Goal: Information Seeking & Learning: Learn about a topic

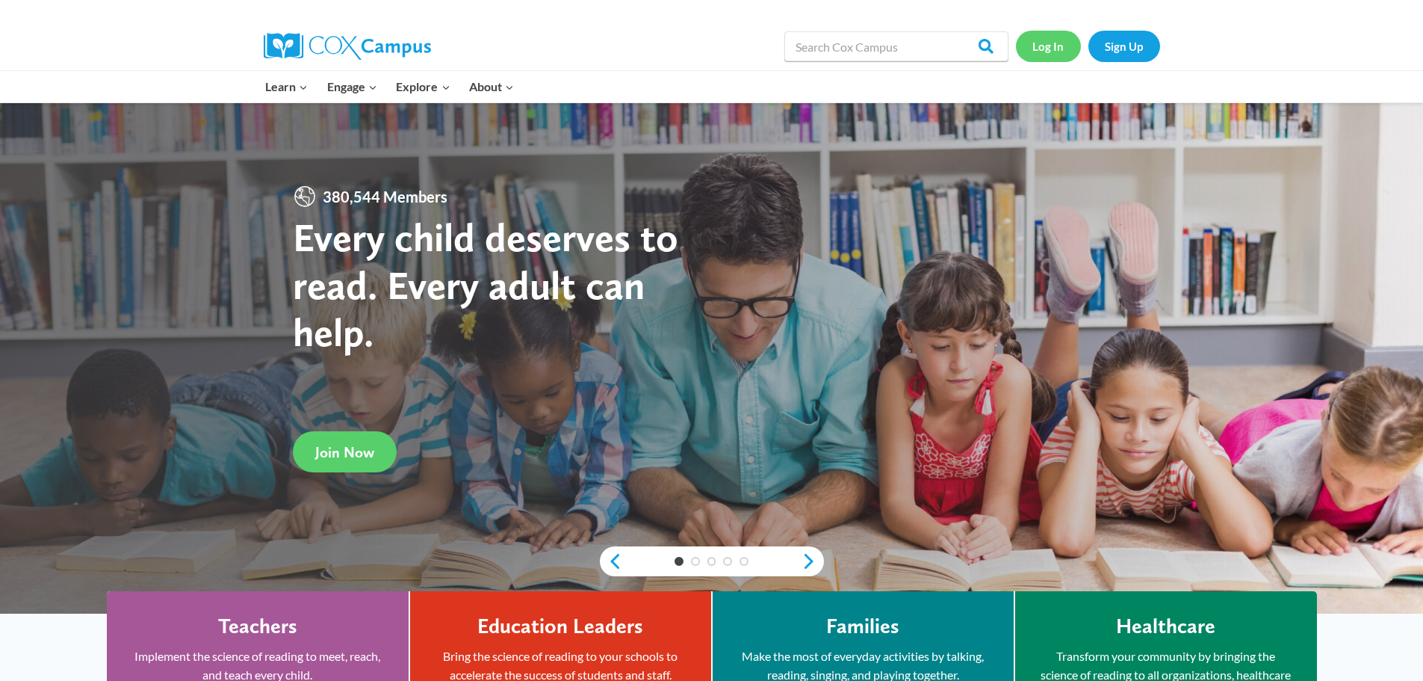
click at [1050, 44] on link "Log In" at bounding box center [1048, 46] width 65 height 31
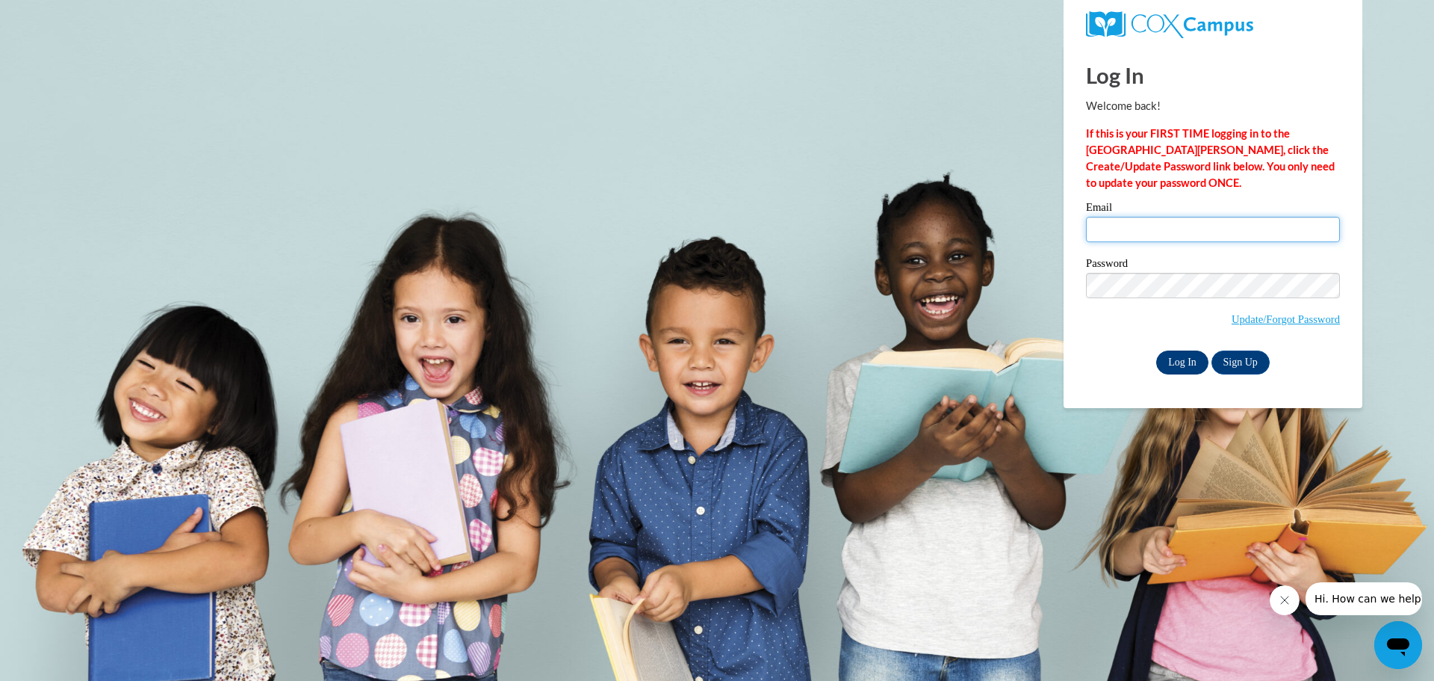
type input "[EMAIL_ADDRESS][DOMAIN_NAME]"
click at [1179, 362] on input "Log In" at bounding box center [1182, 362] width 52 height 24
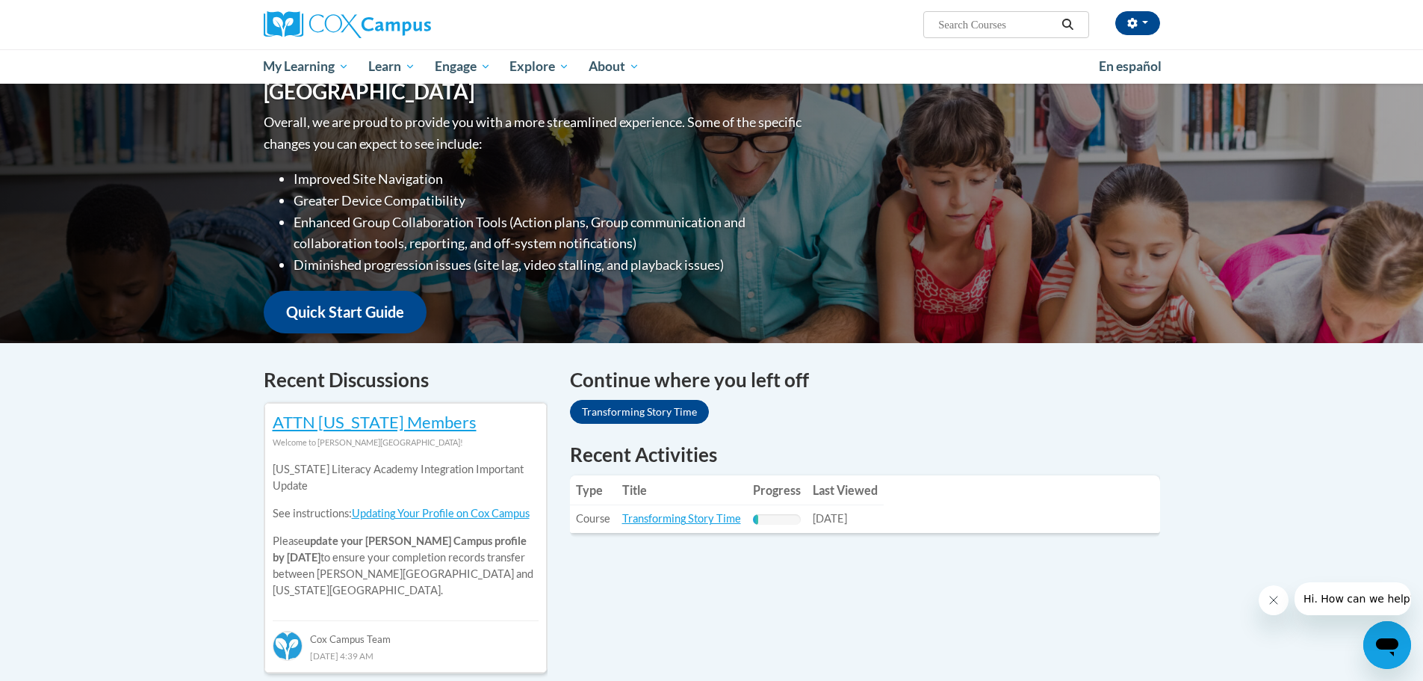
scroll to position [149, 0]
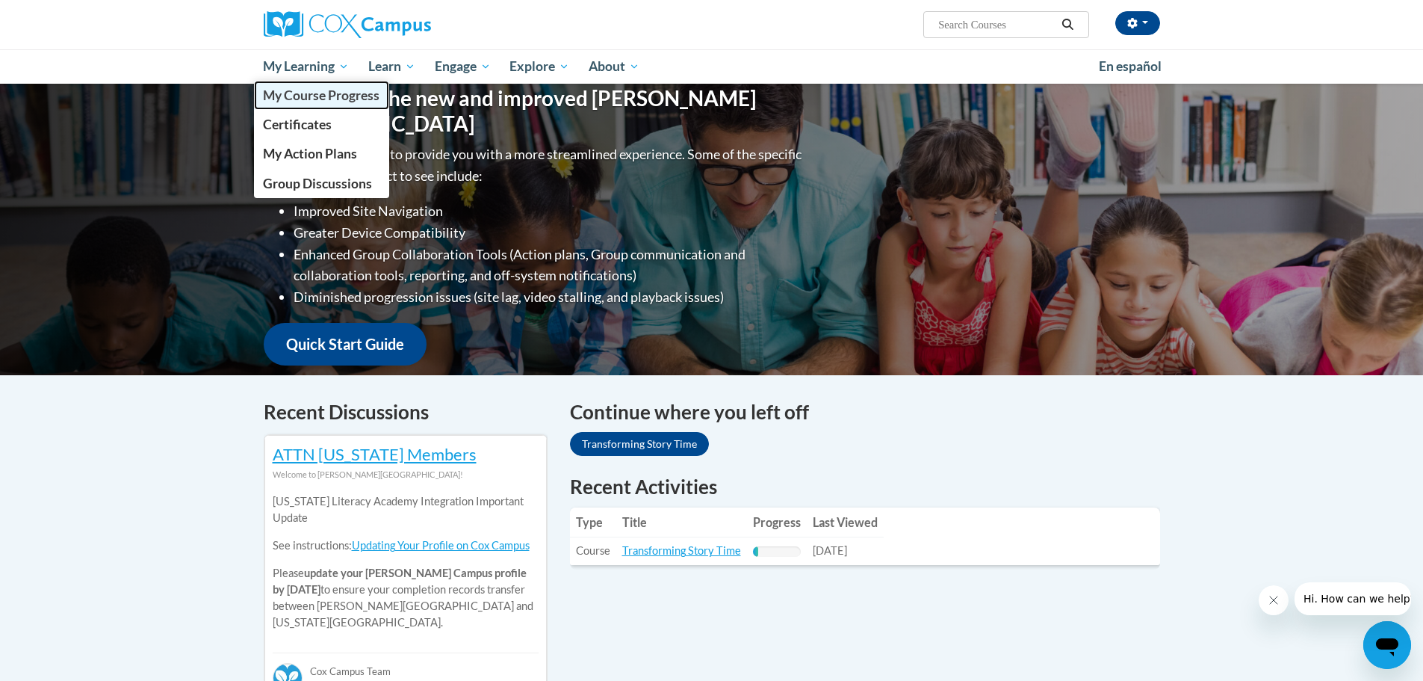
click at [317, 96] on span "My Course Progress" at bounding box center [321, 95] width 117 height 16
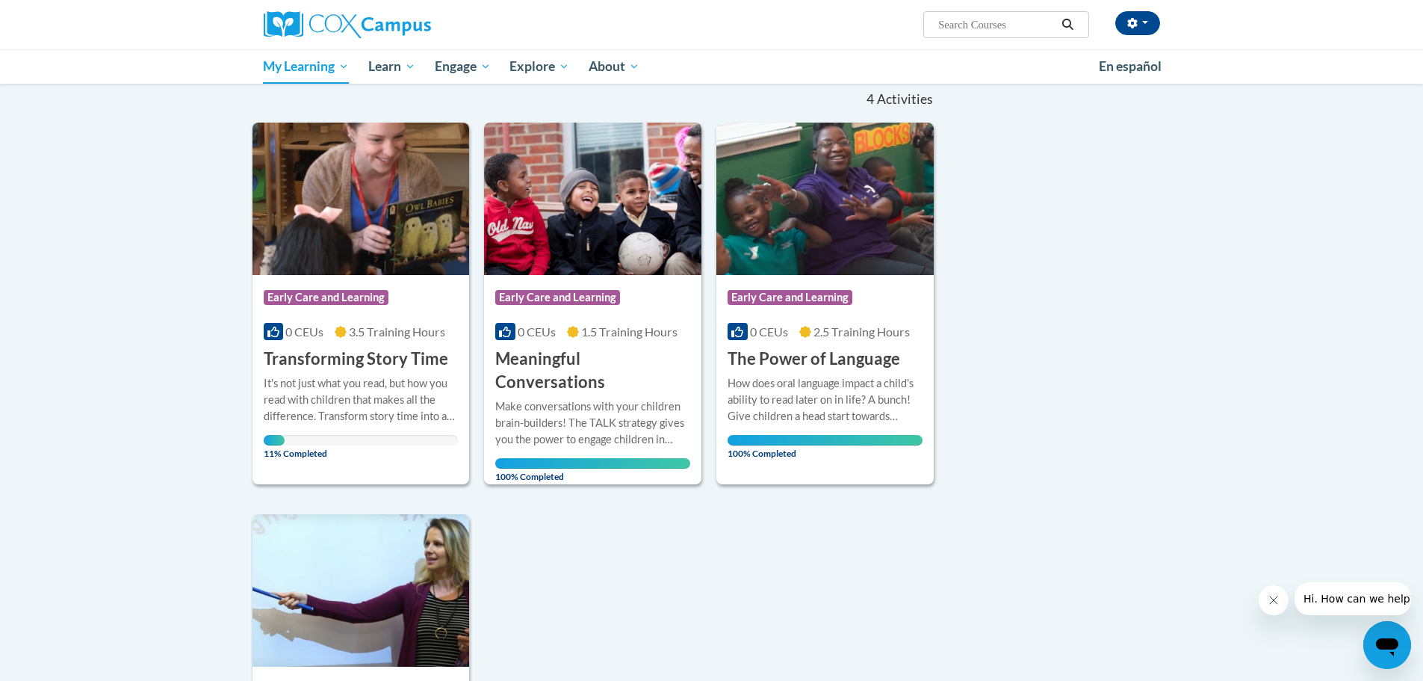
scroll to position [75, 0]
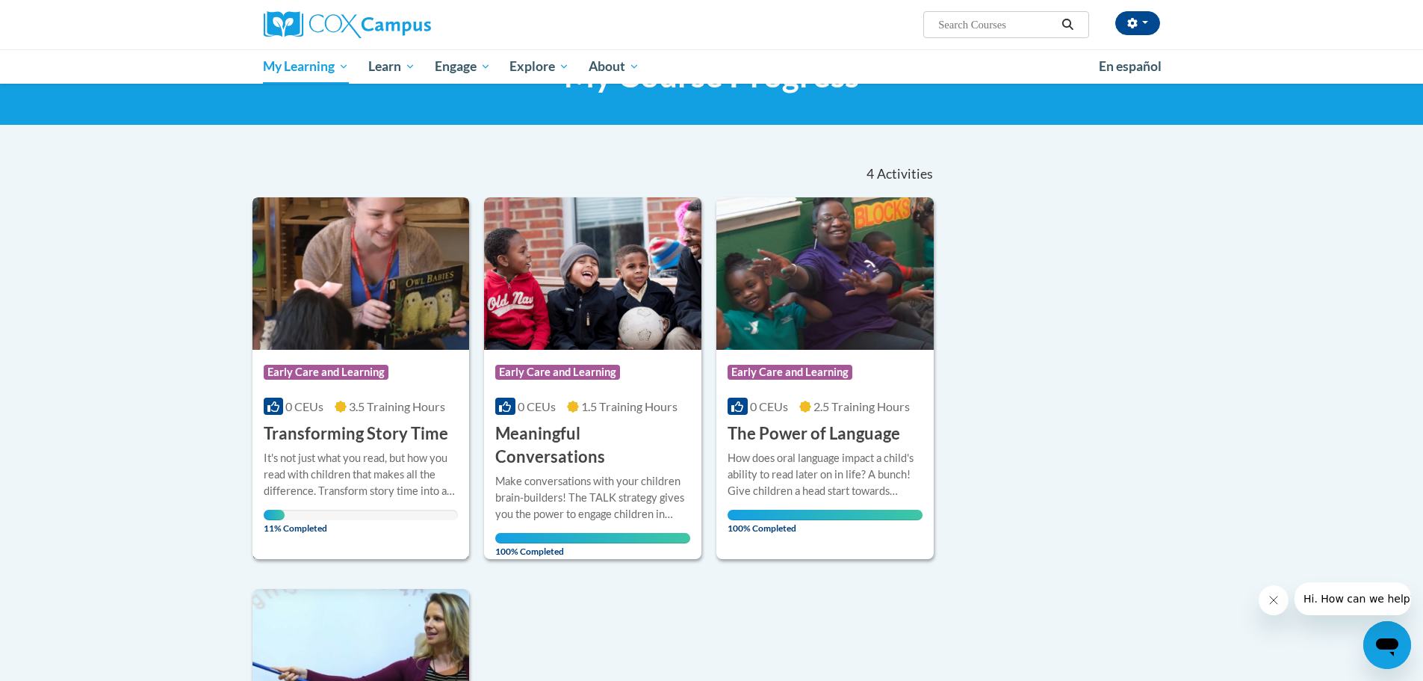
click at [341, 429] on h3 "Transforming Story Time" at bounding box center [356, 433] width 185 height 23
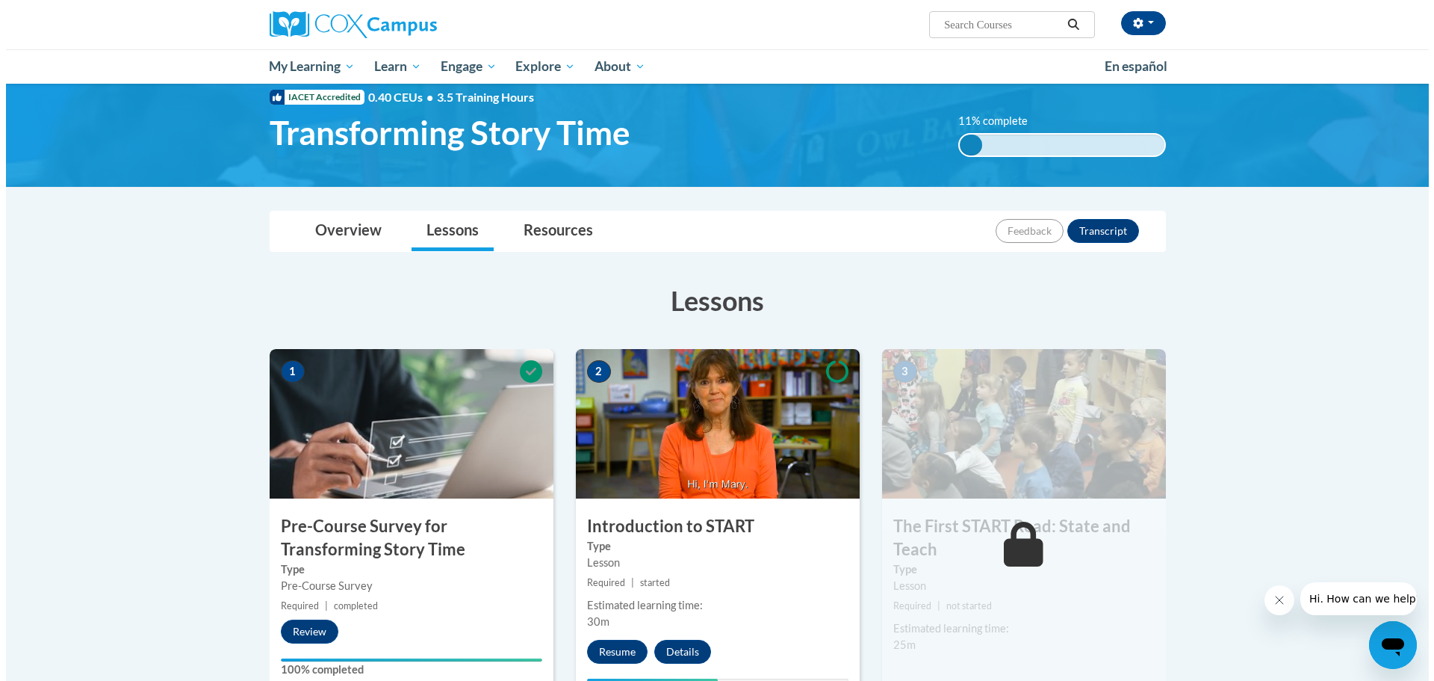
scroll to position [224, 0]
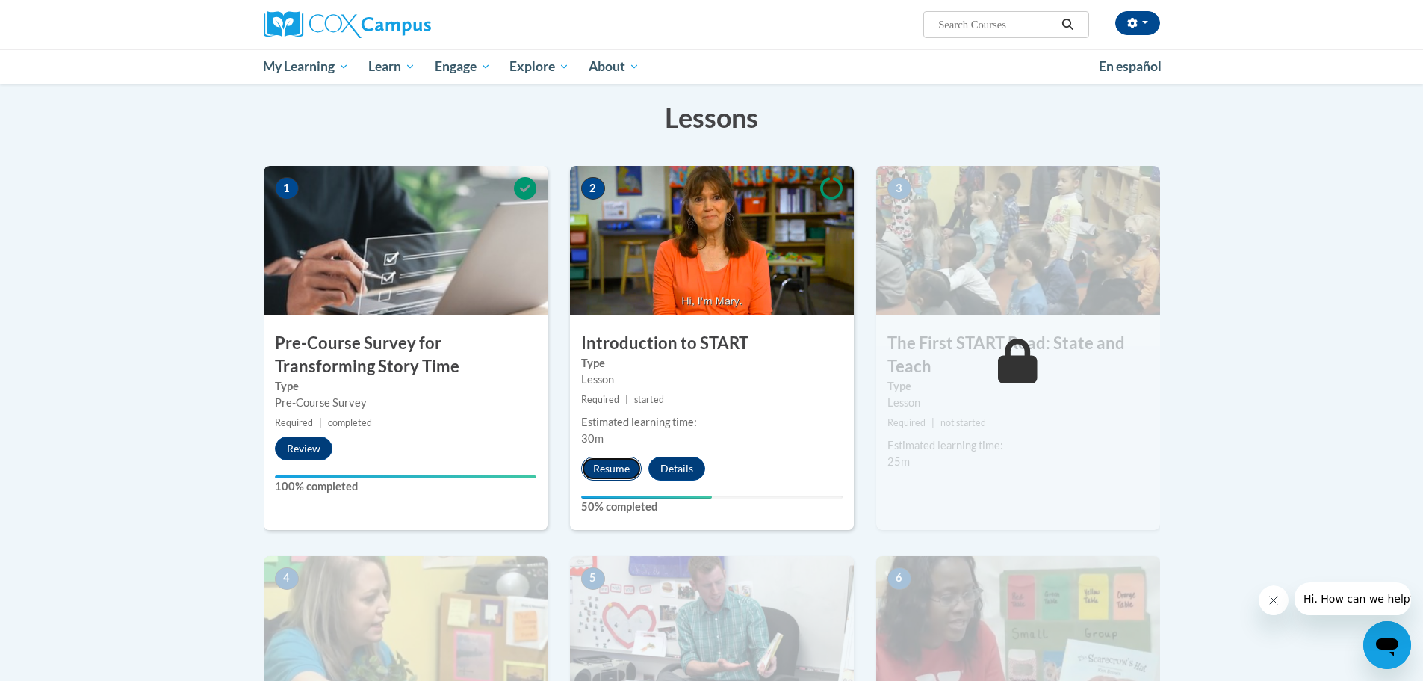
click at [615, 468] on button "Resume" at bounding box center [611, 468] width 61 height 24
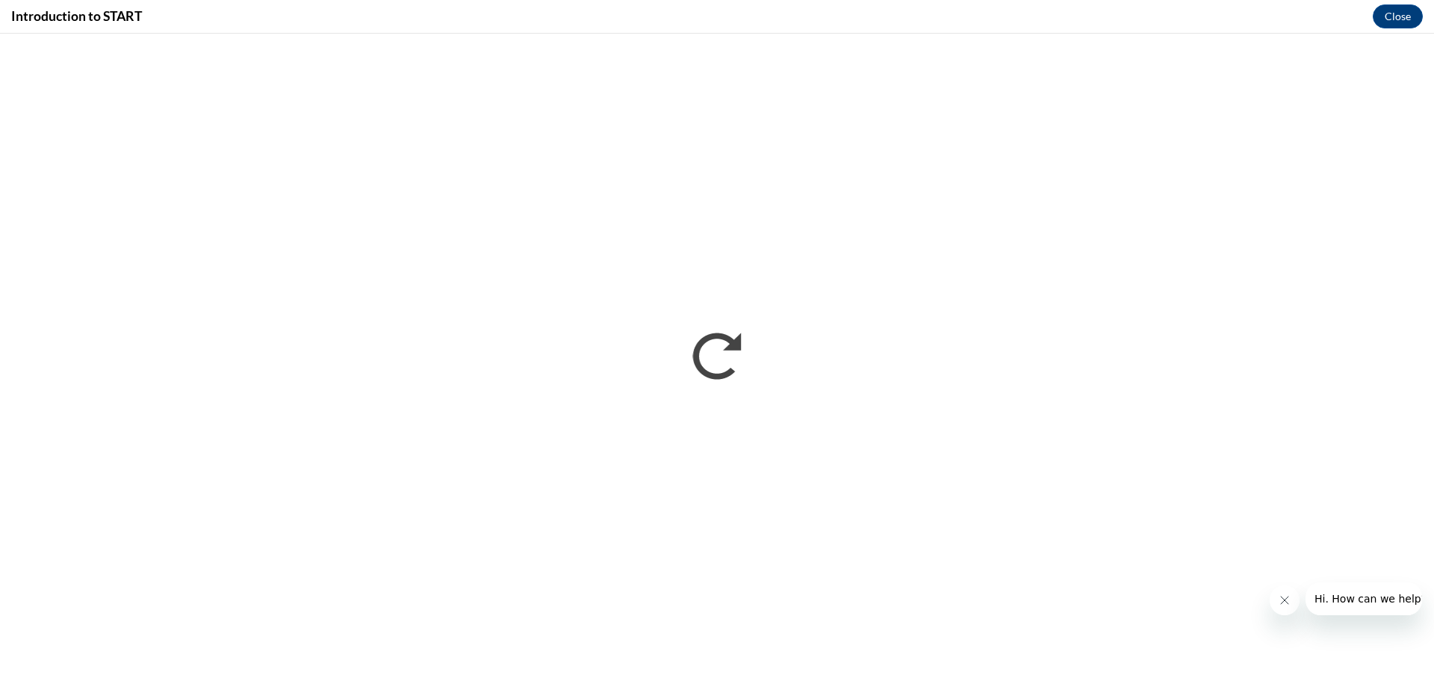
scroll to position [0, 0]
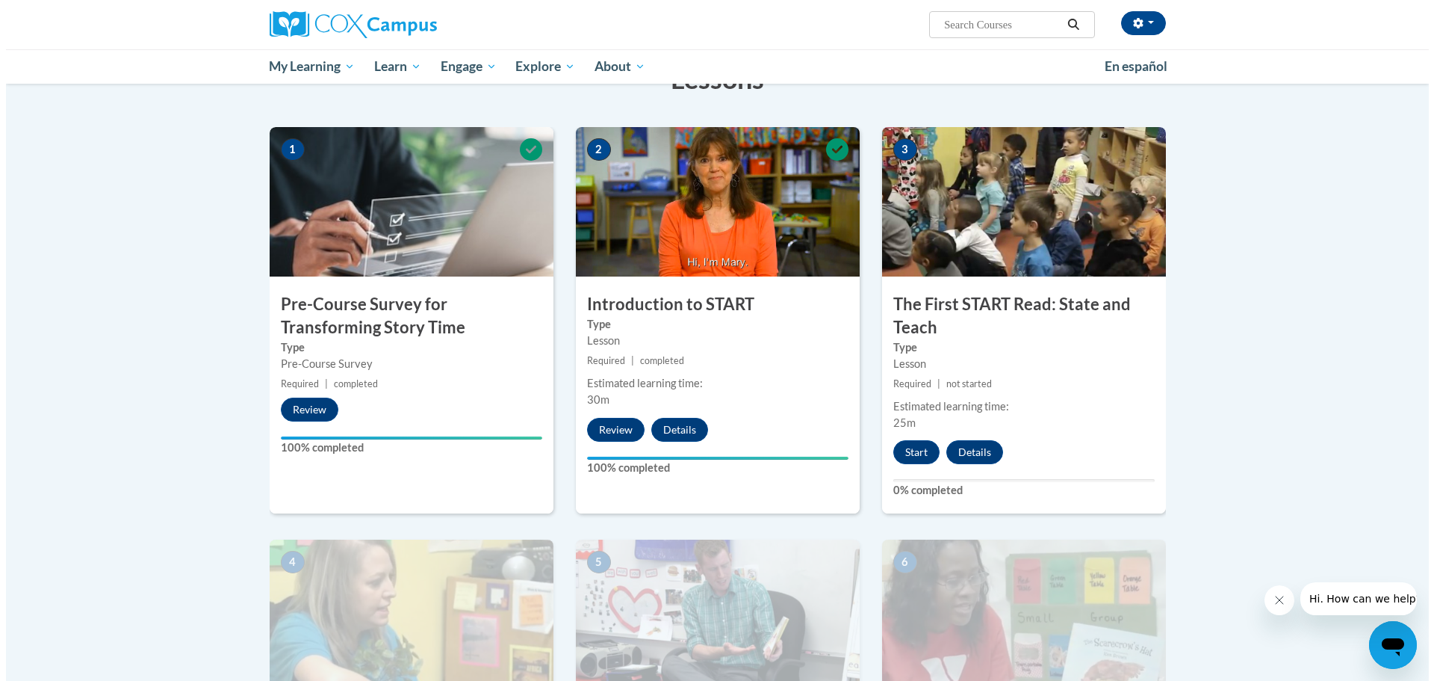
scroll to position [224, 0]
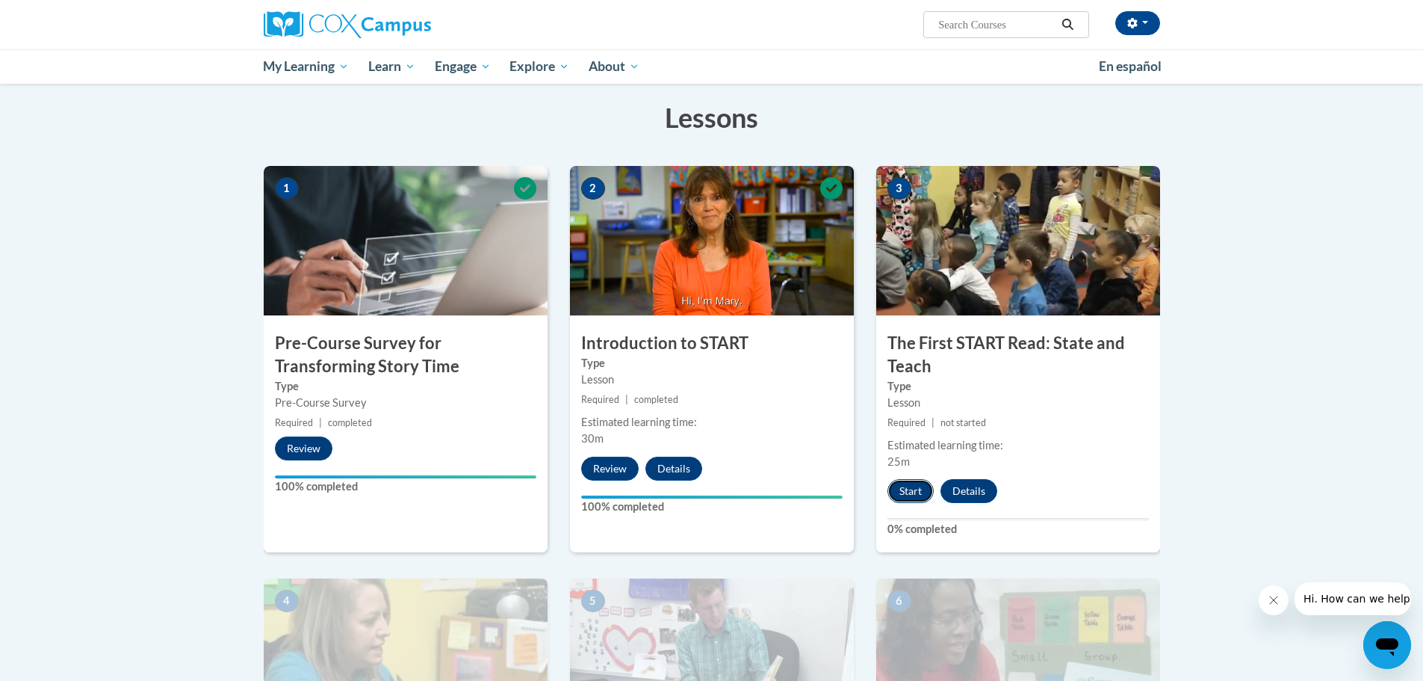
click at [911, 488] on button "Start" at bounding box center [910, 491] width 46 height 24
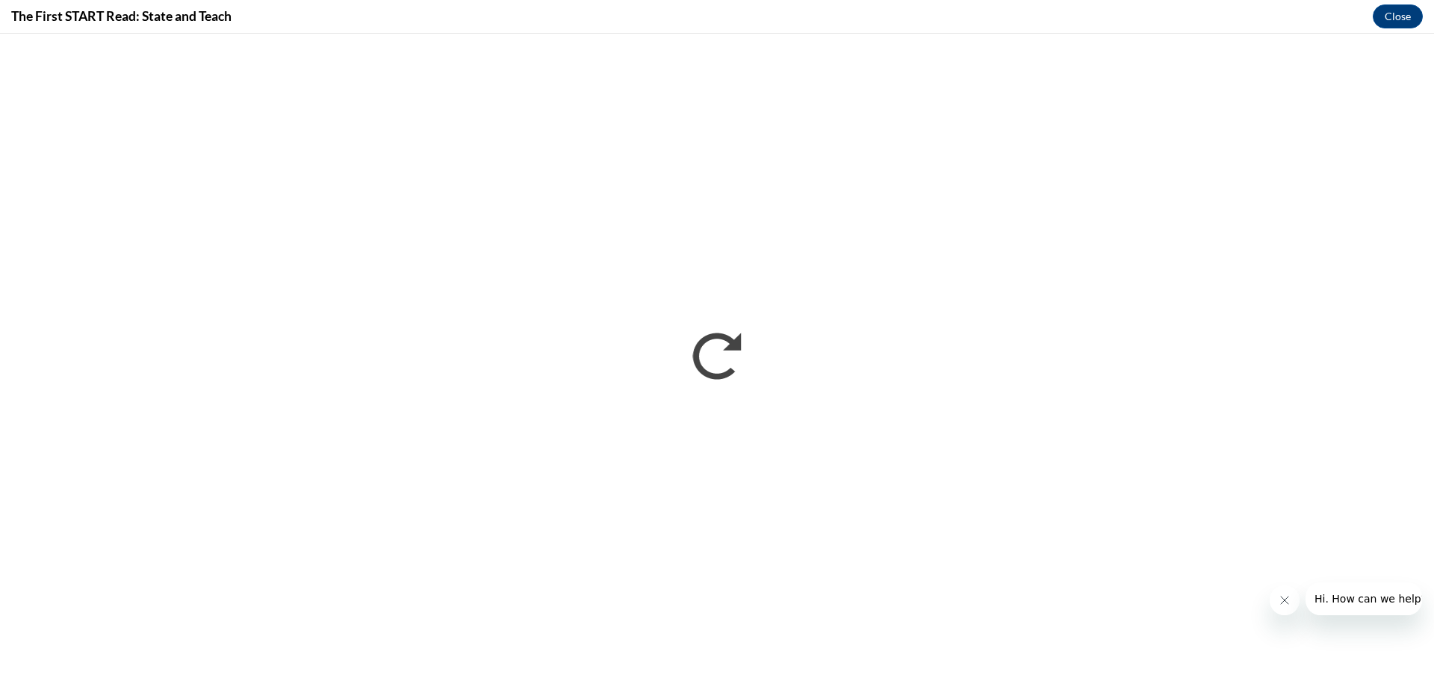
scroll to position [0, 0]
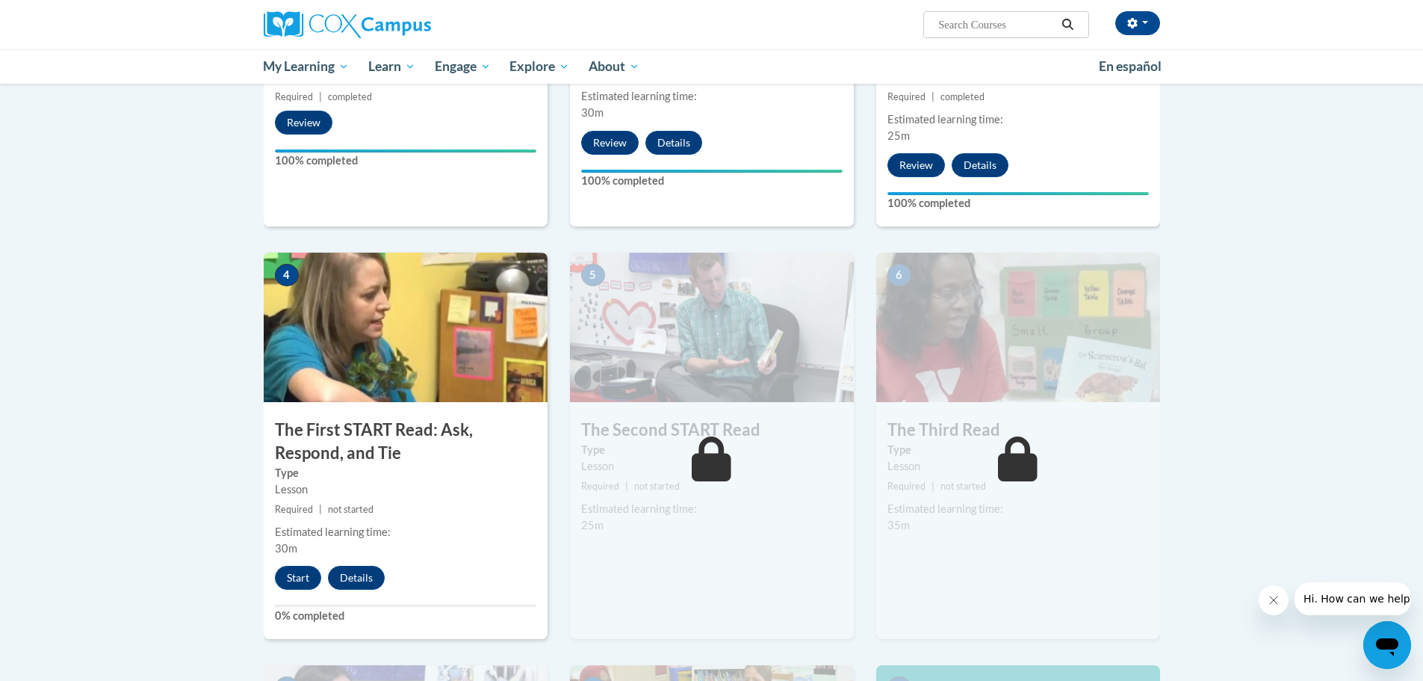
scroll to position [523, 0]
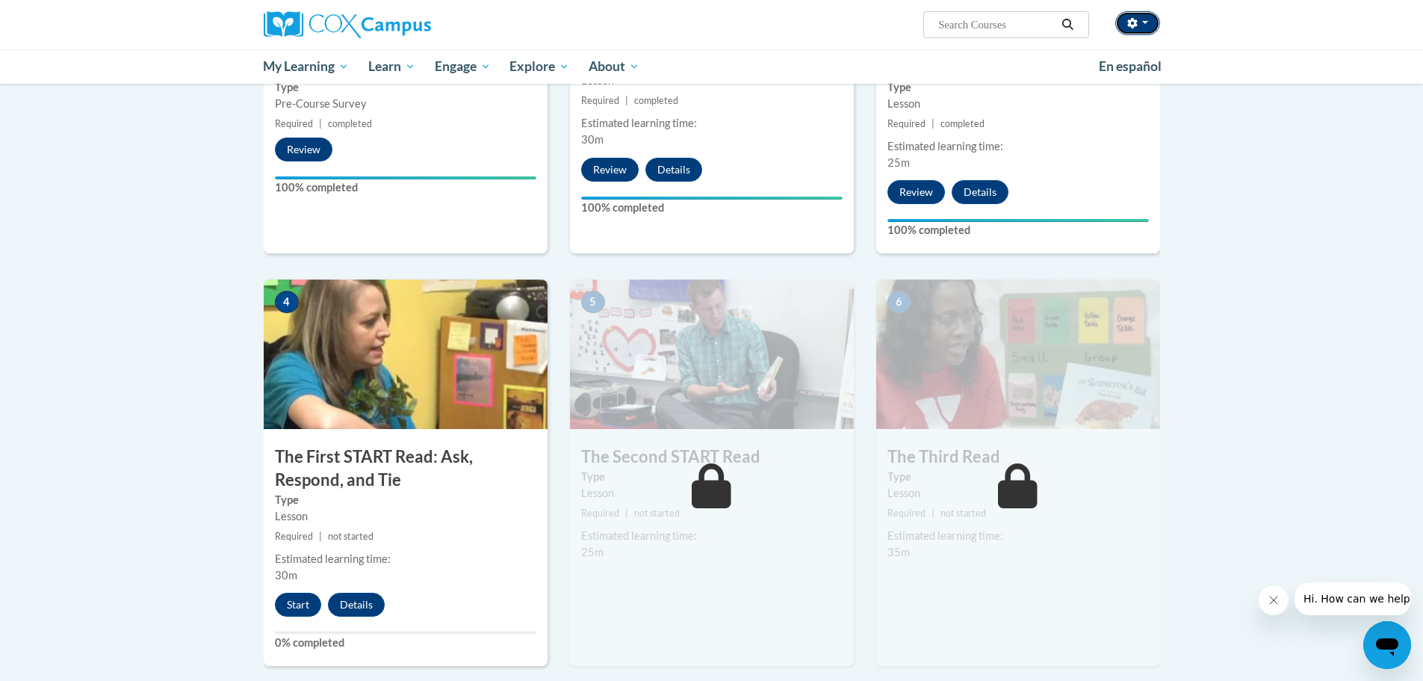
click at [1135, 22] on icon "button" at bounding box center [1132, 23] width 10 height 10
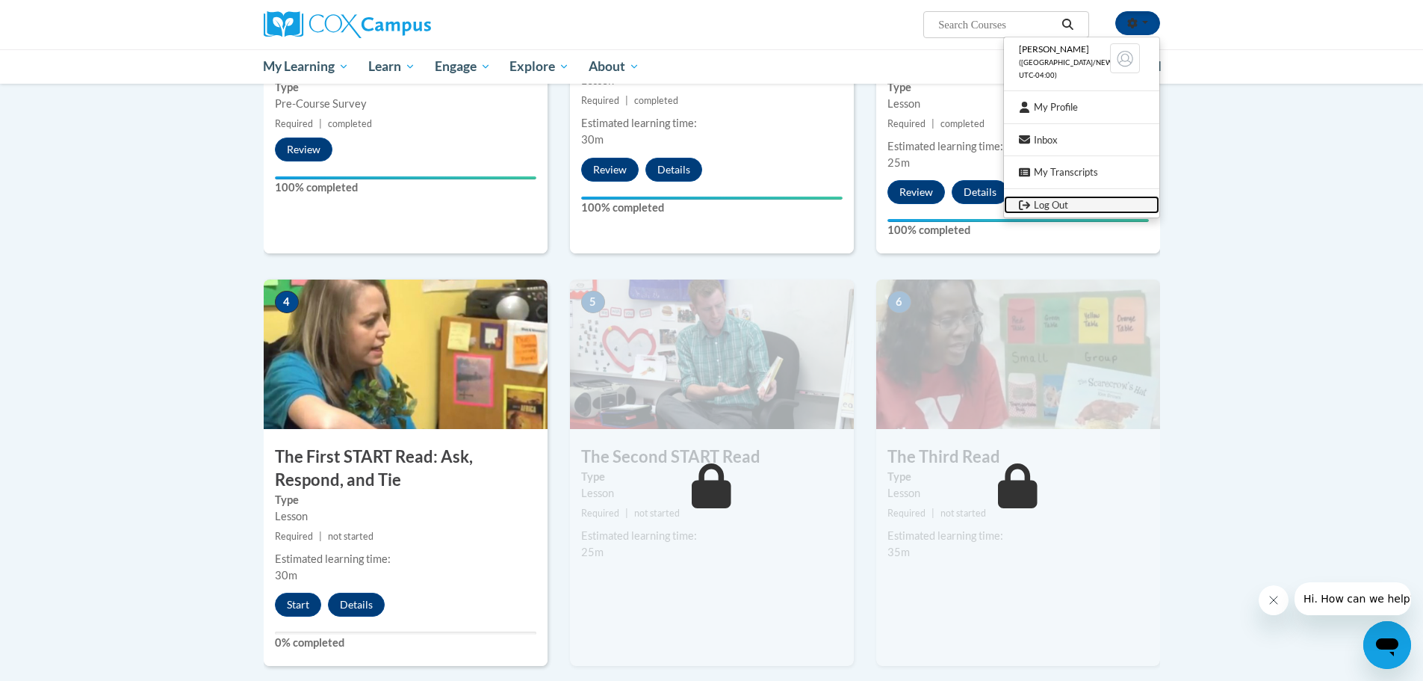
click at [1050, 197] on link "Log Out" at bounding box center [1081, 205] width 155 height 19
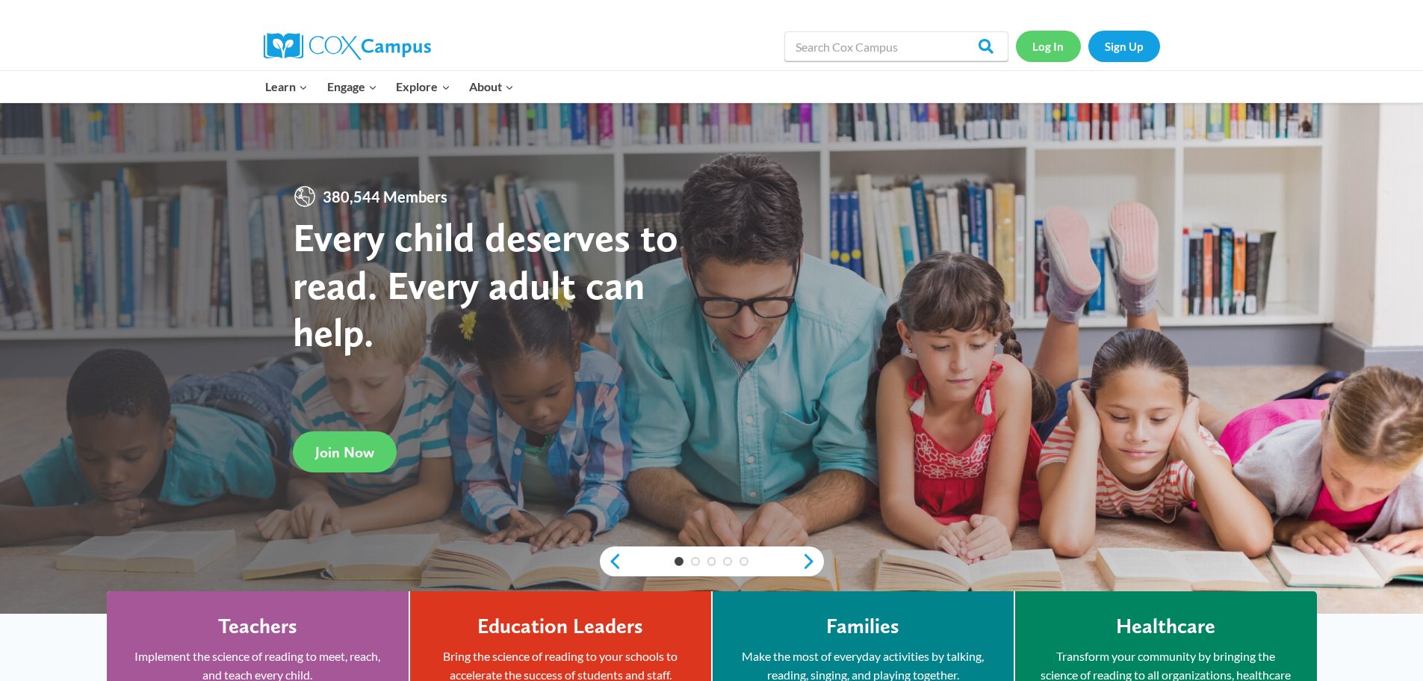
click at [1048, 49] on link "Log In" at bounding box center [1048, 46] width 65 height 31
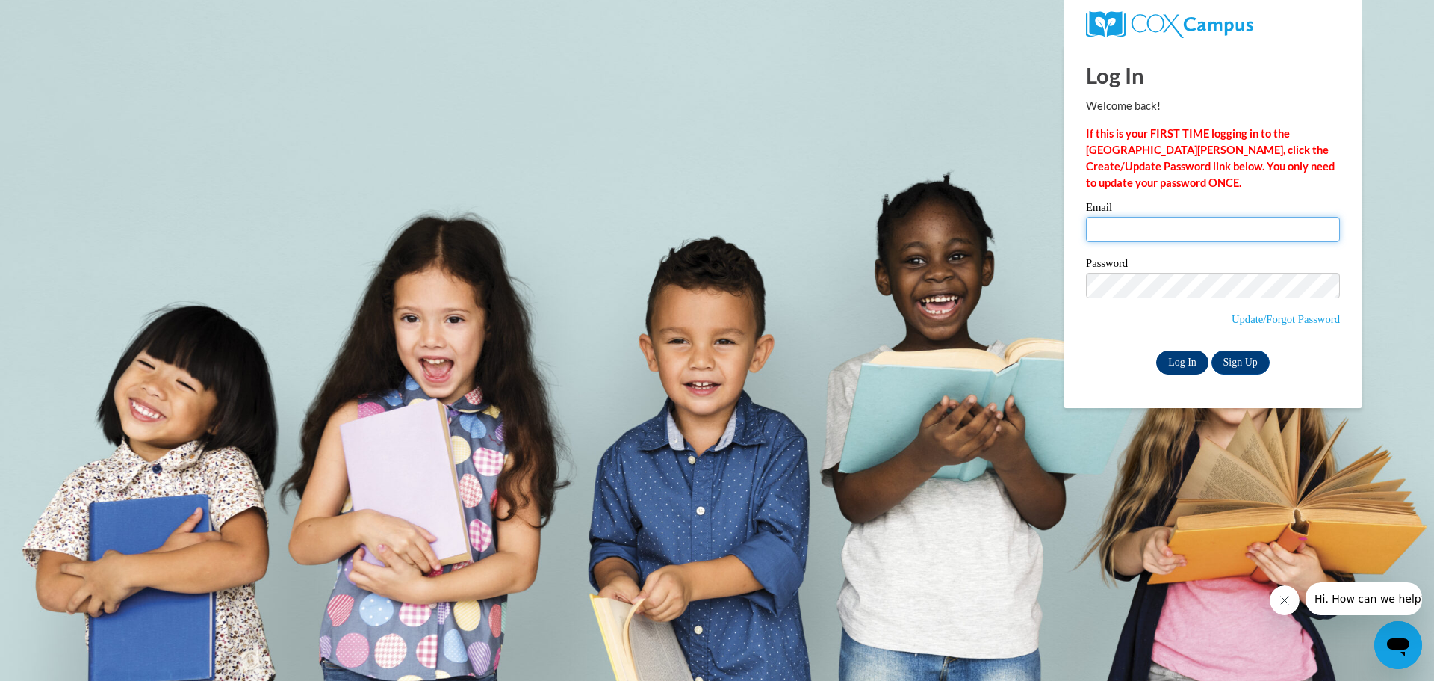
type input "[EMAIL_ADDRESS][DOMAIN_NAME]"
click at [1177, 351] on input "Log In" at bounding box center [1182, 362] width 52 height 24
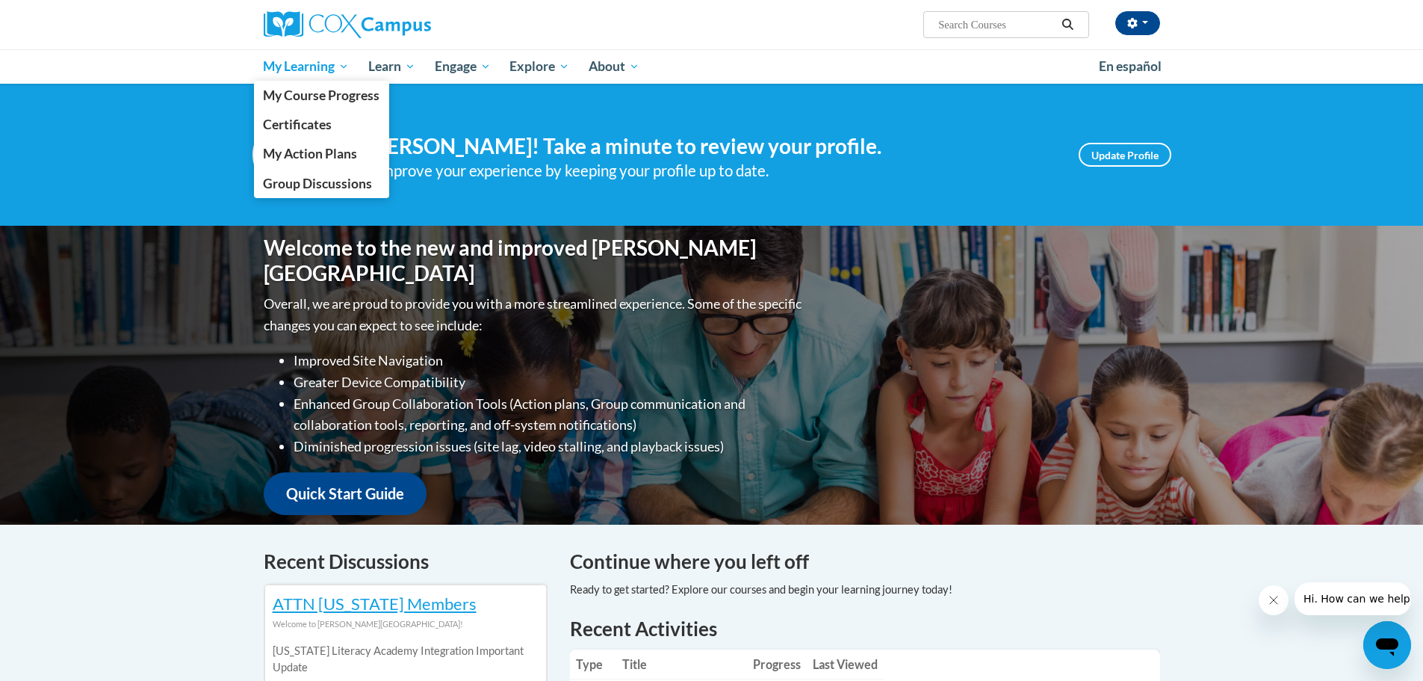
click at [296, 61] on span "My Learning" at bounding box center [306, 67] width 86 height 18
click at [315, 91] on span "My Course Progress" at bounding box center [321, 95] width 117 height 16
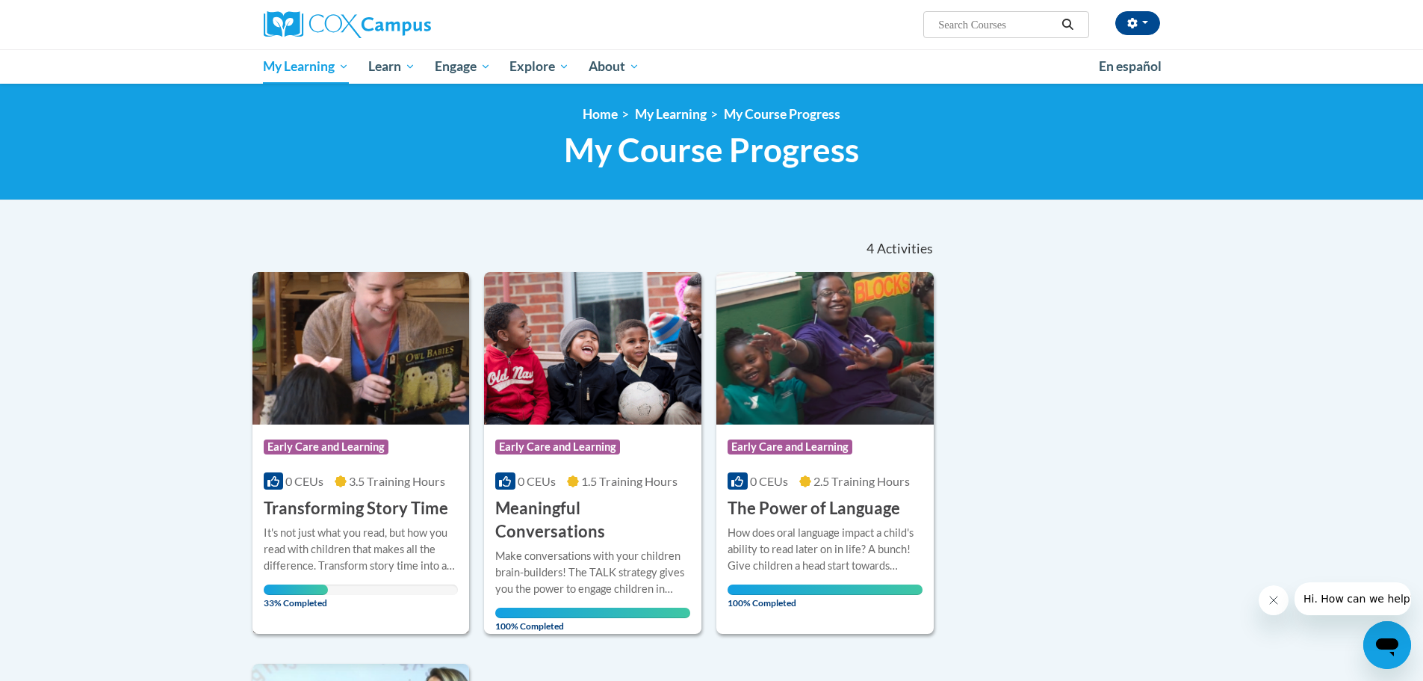
click at [365, 511] on h3 "Transforming Story Time" at bounding box center [356, 508] width 185 height 23
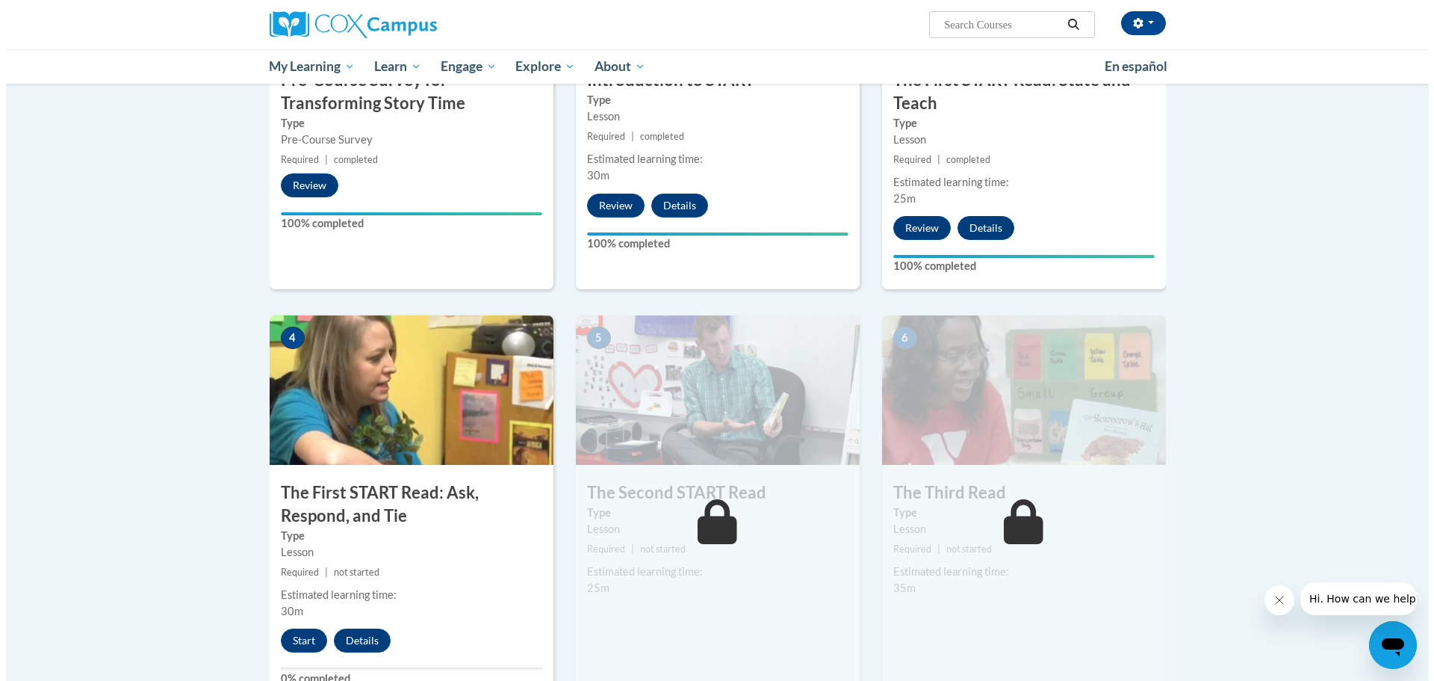
scroll to position [598, 0]
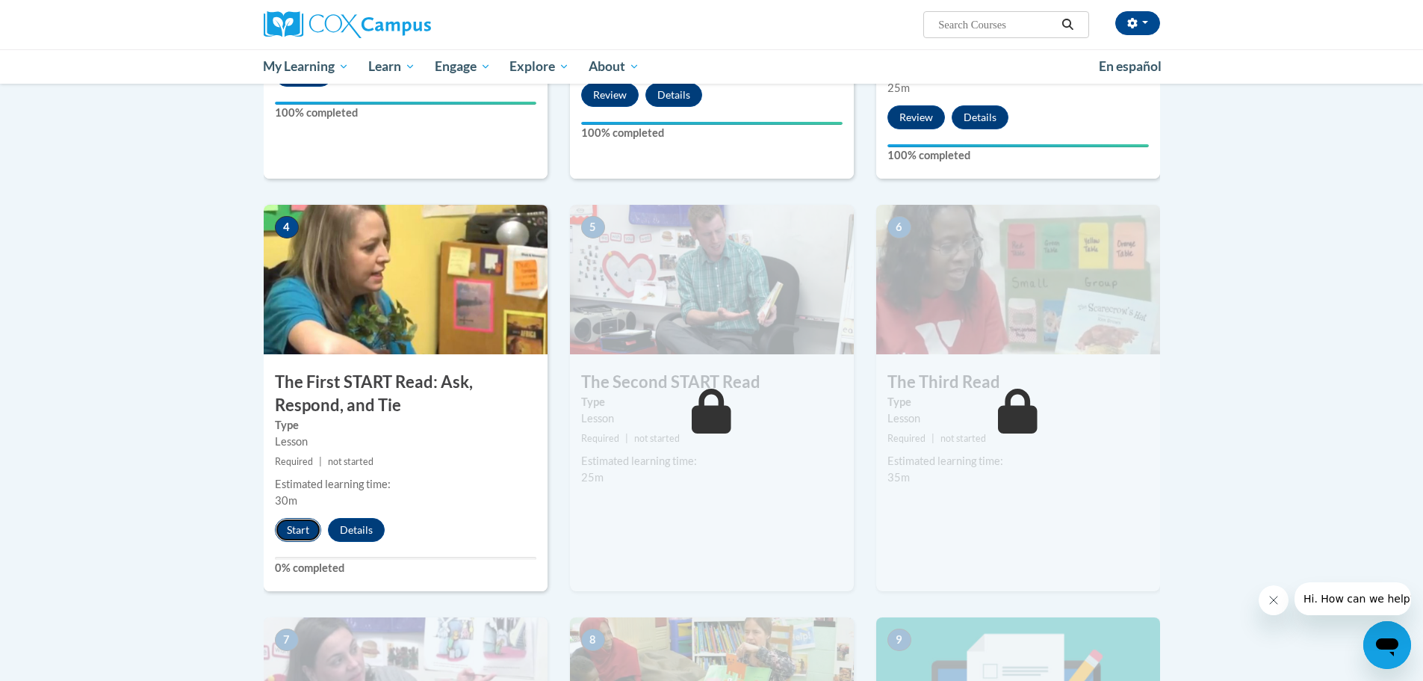
click at [300, 530] on button "Start" at bounding box center [298, 530] width 46 height 24
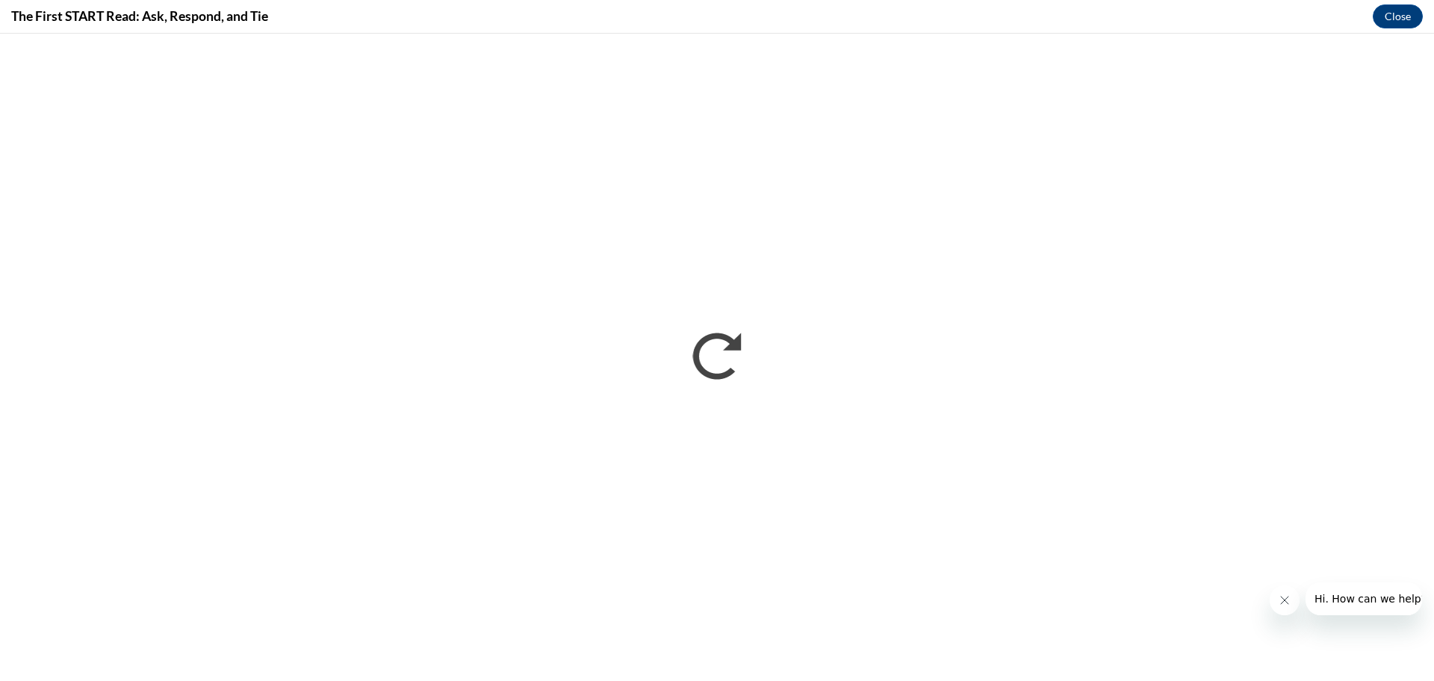
scroll to position [0, 0]
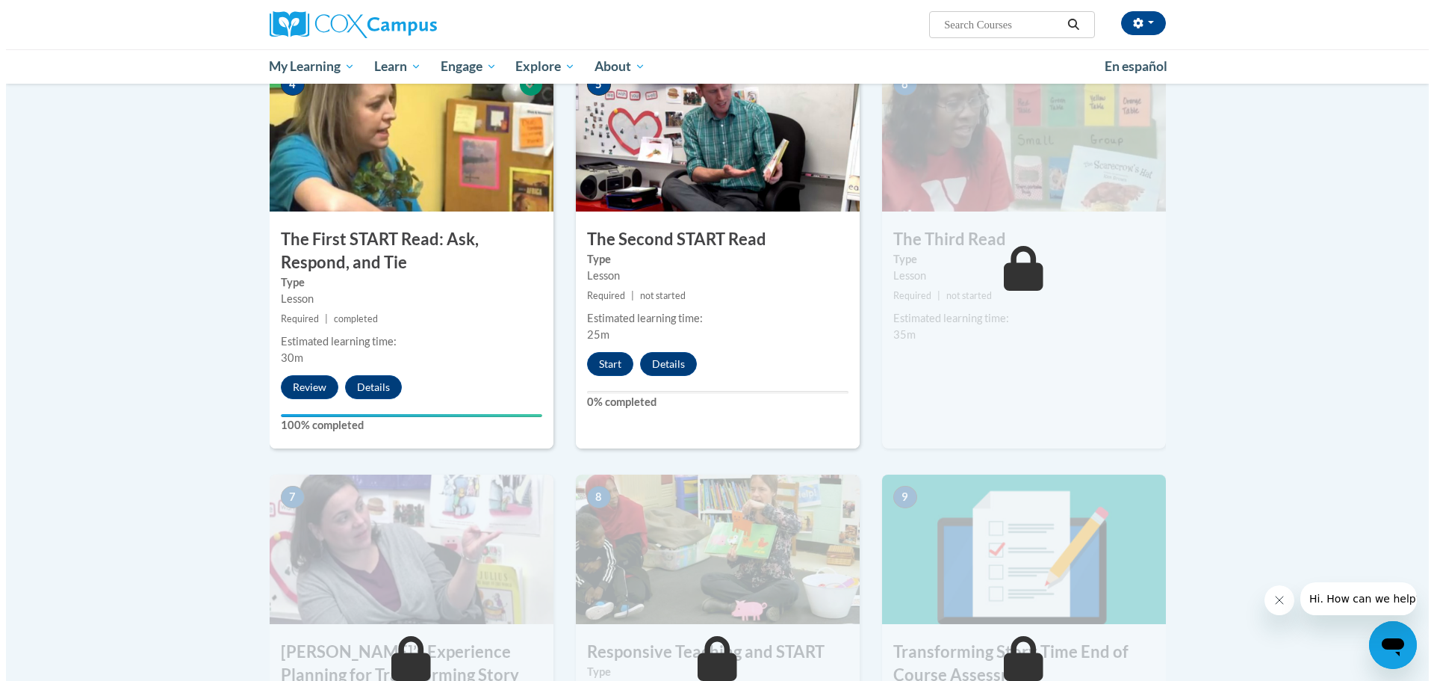
scroll to position [822, 0]
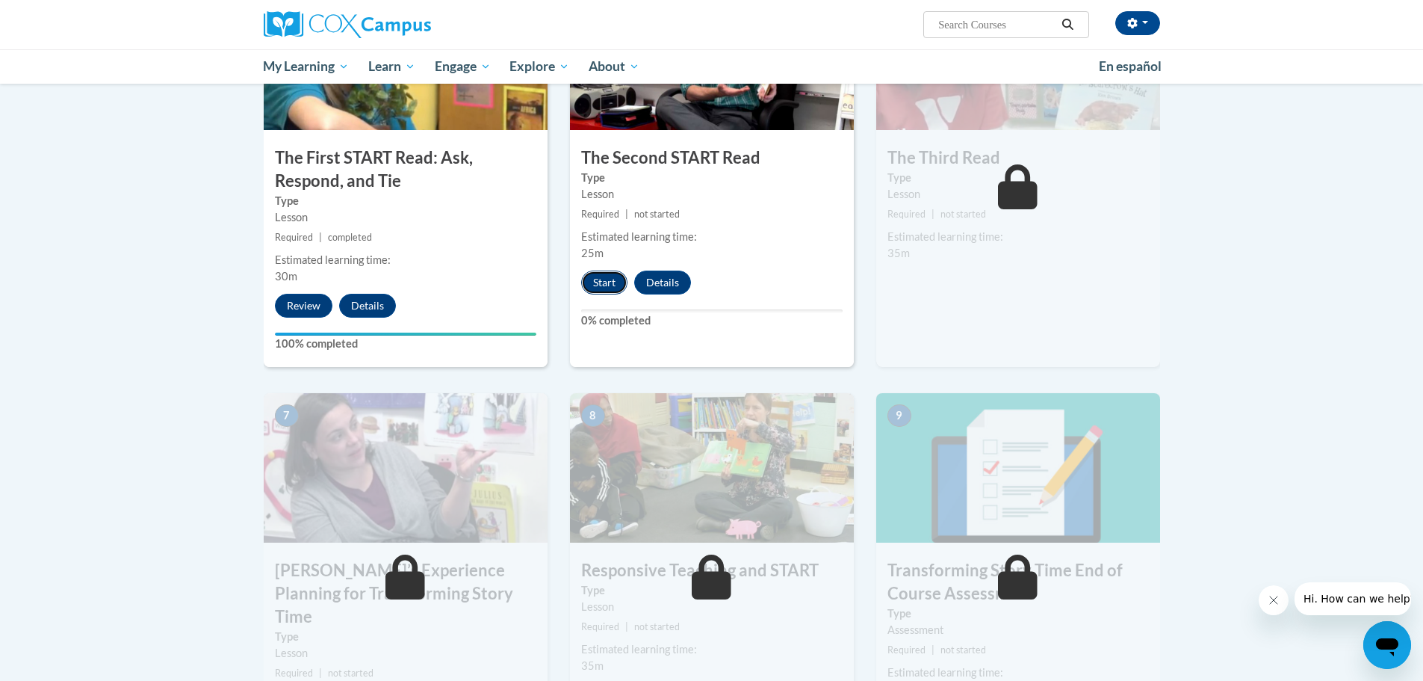
click at [607, 289] on button "Start" at bounding box center [604, 282] width 46 height 24
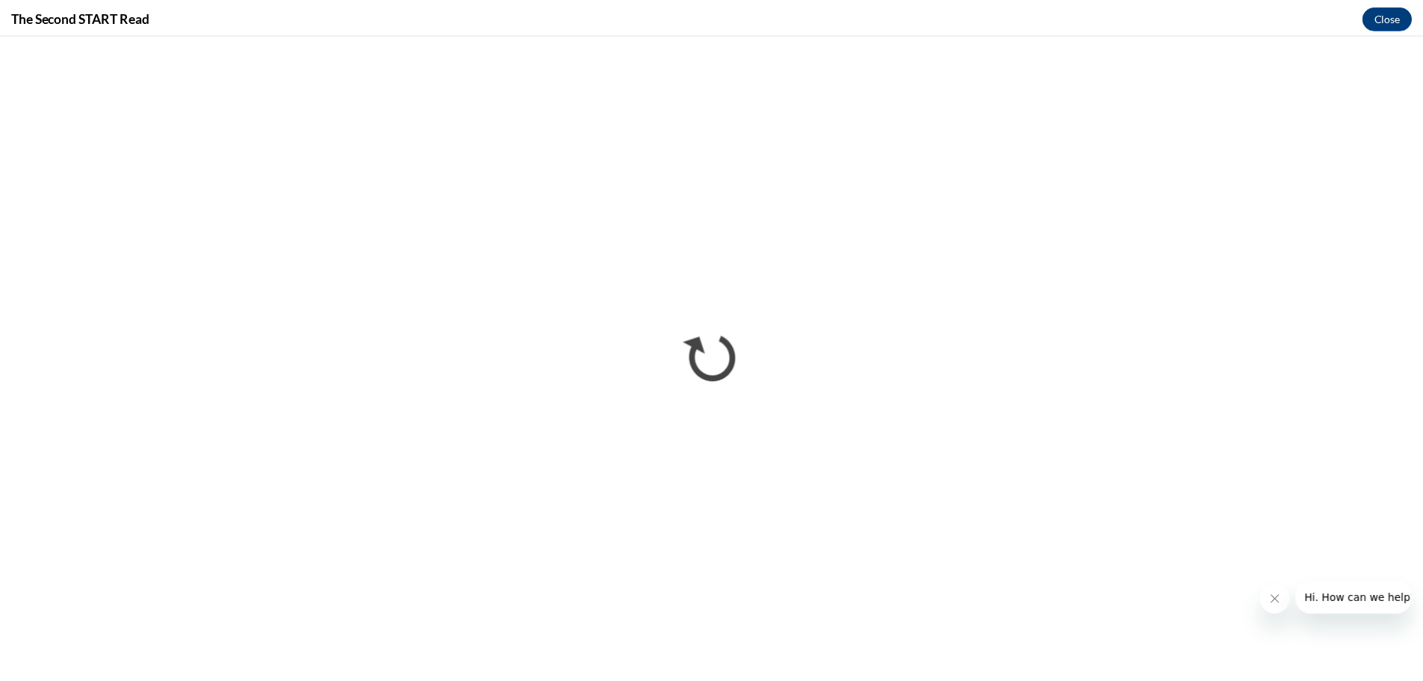
scroll to position [0, 0]
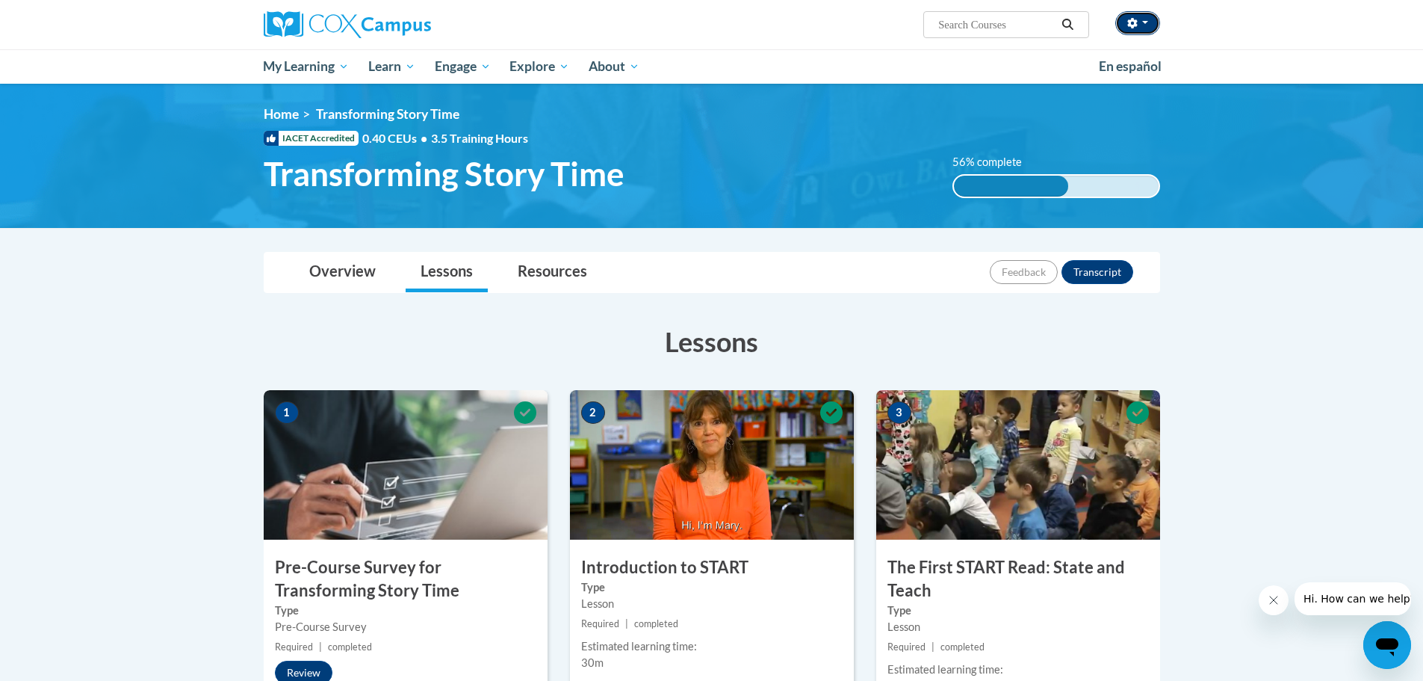
click at [1136, 22] on icon "button" at bounding box center [1132, 23] width 10 height 10
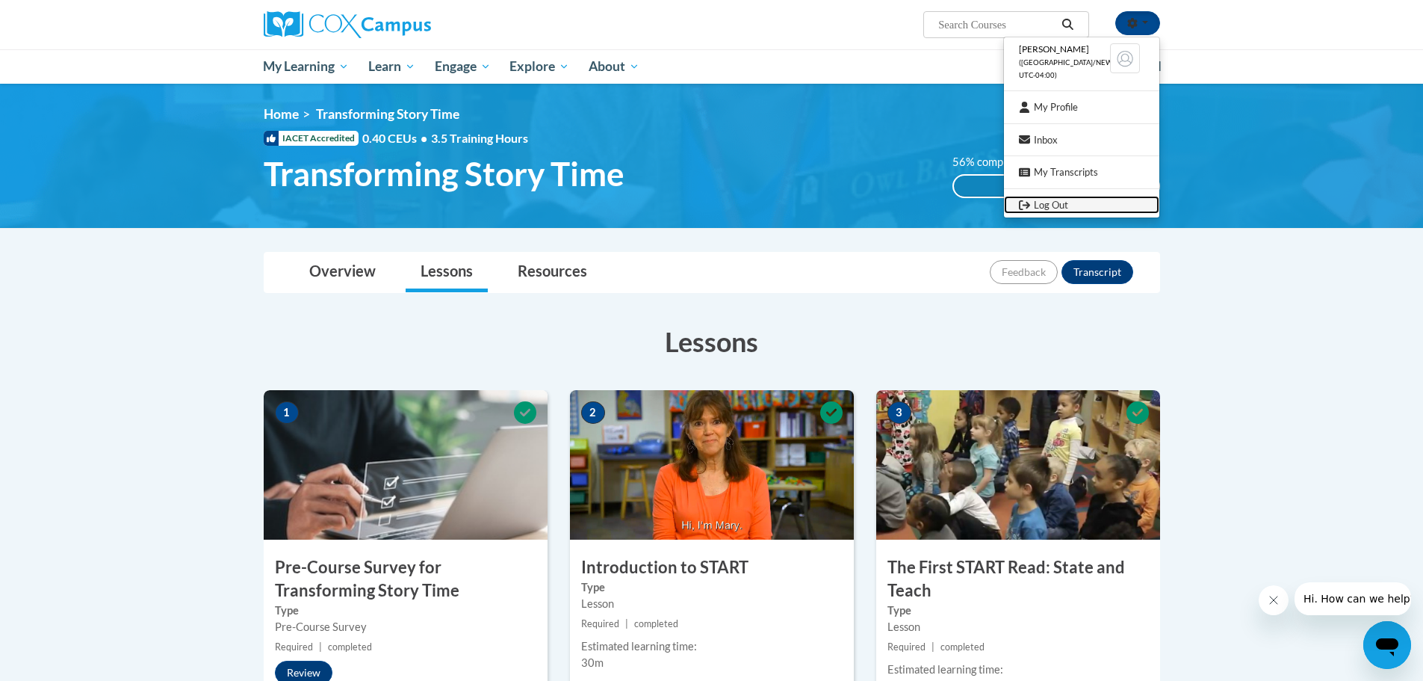
click at [1057, 205] on link "Log Out" at bounding box center [1081, 205] width 155 height 19
